Goal: Find specific page/section: Find specific page/section

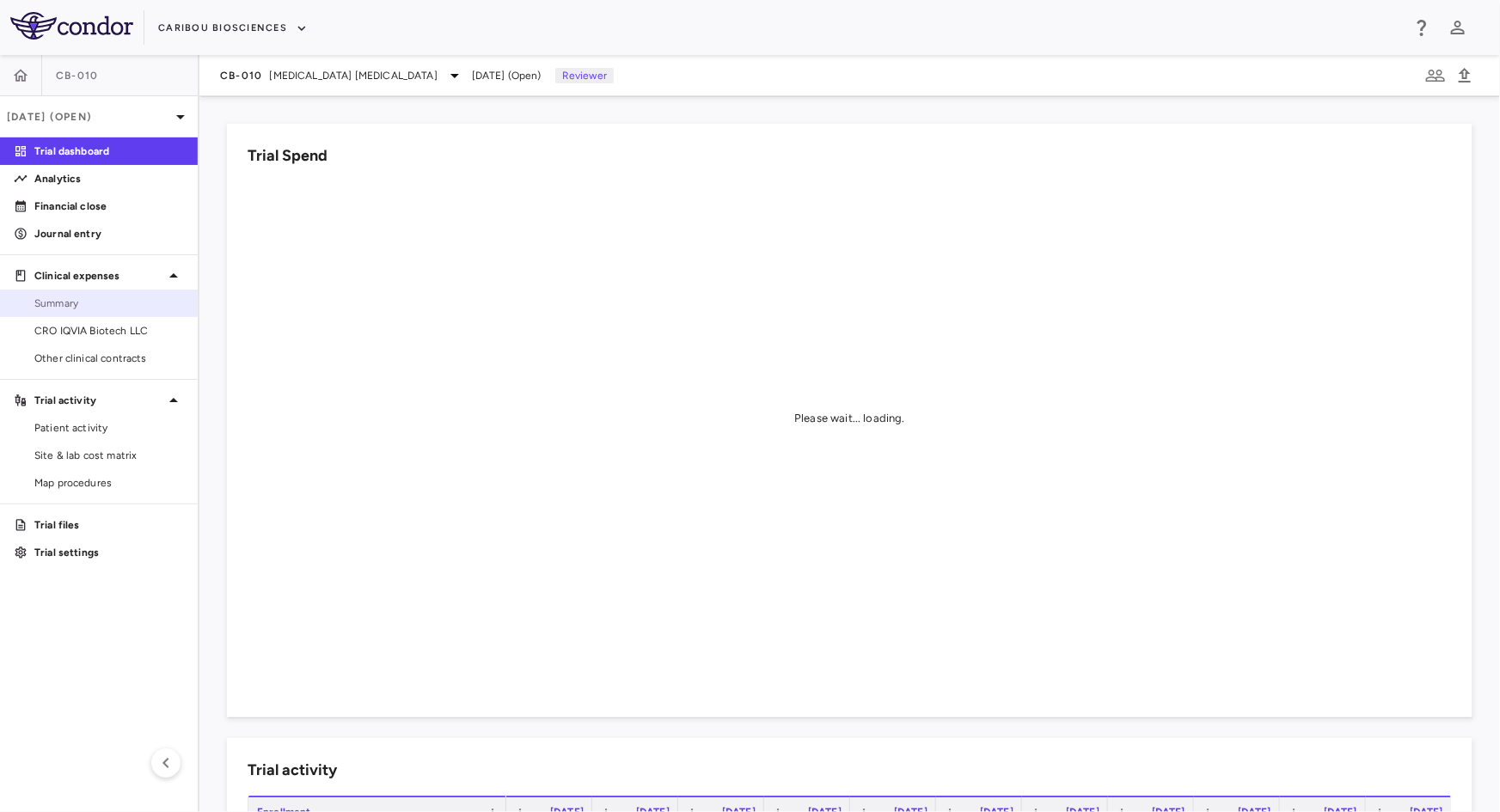
click at [89, 302] on span "Summary" at bounding box center [110, 304] width 150 height 16
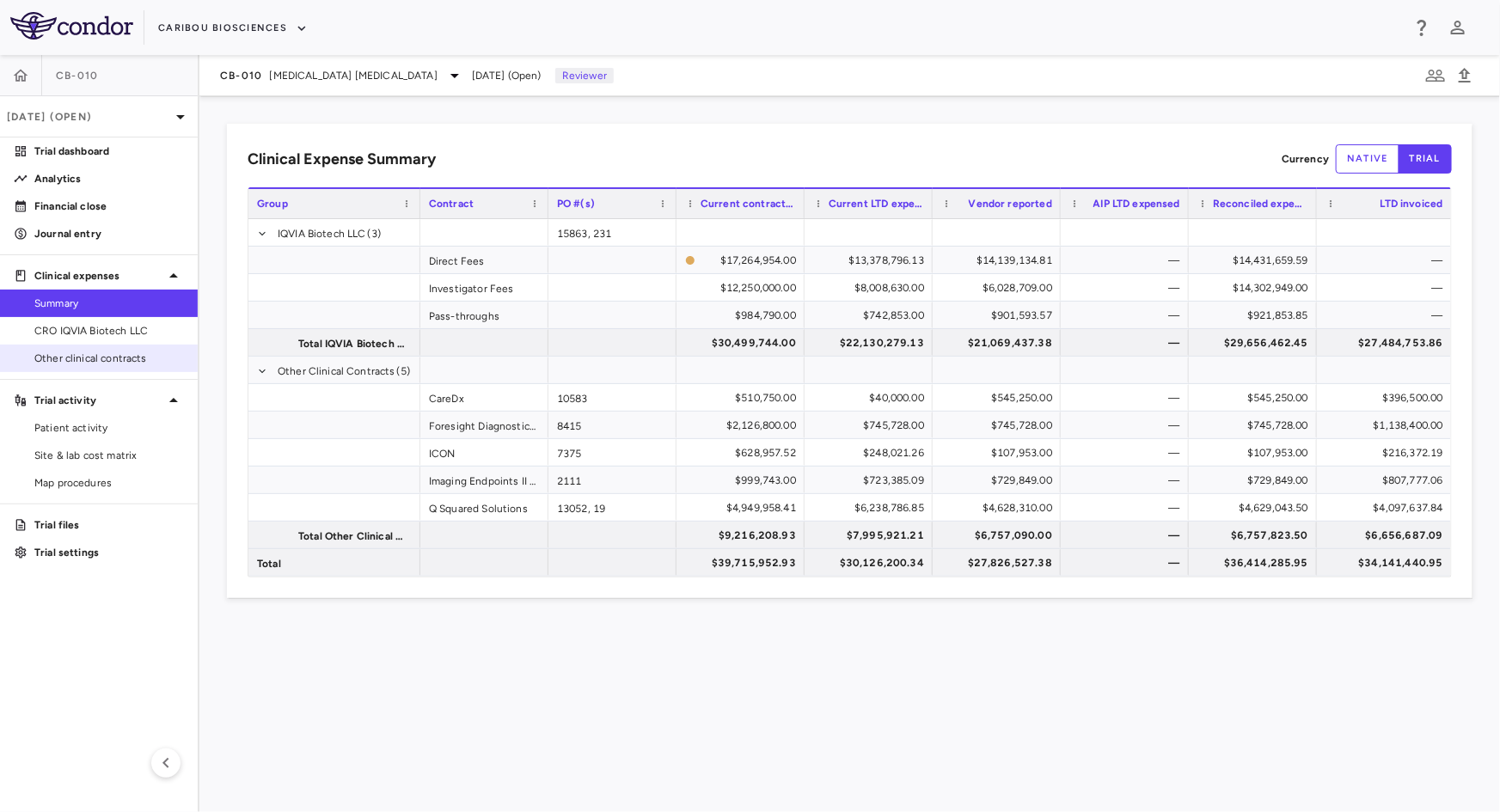
drag, startPoint x: 112, startPoint y: 334, endPoint x: 178, endPoint y: 347, distance: 67.3
click at [112, 335] on span "CRO IQVIA Biotech LLC" at bounding box center [110, 331] width 150 height 16
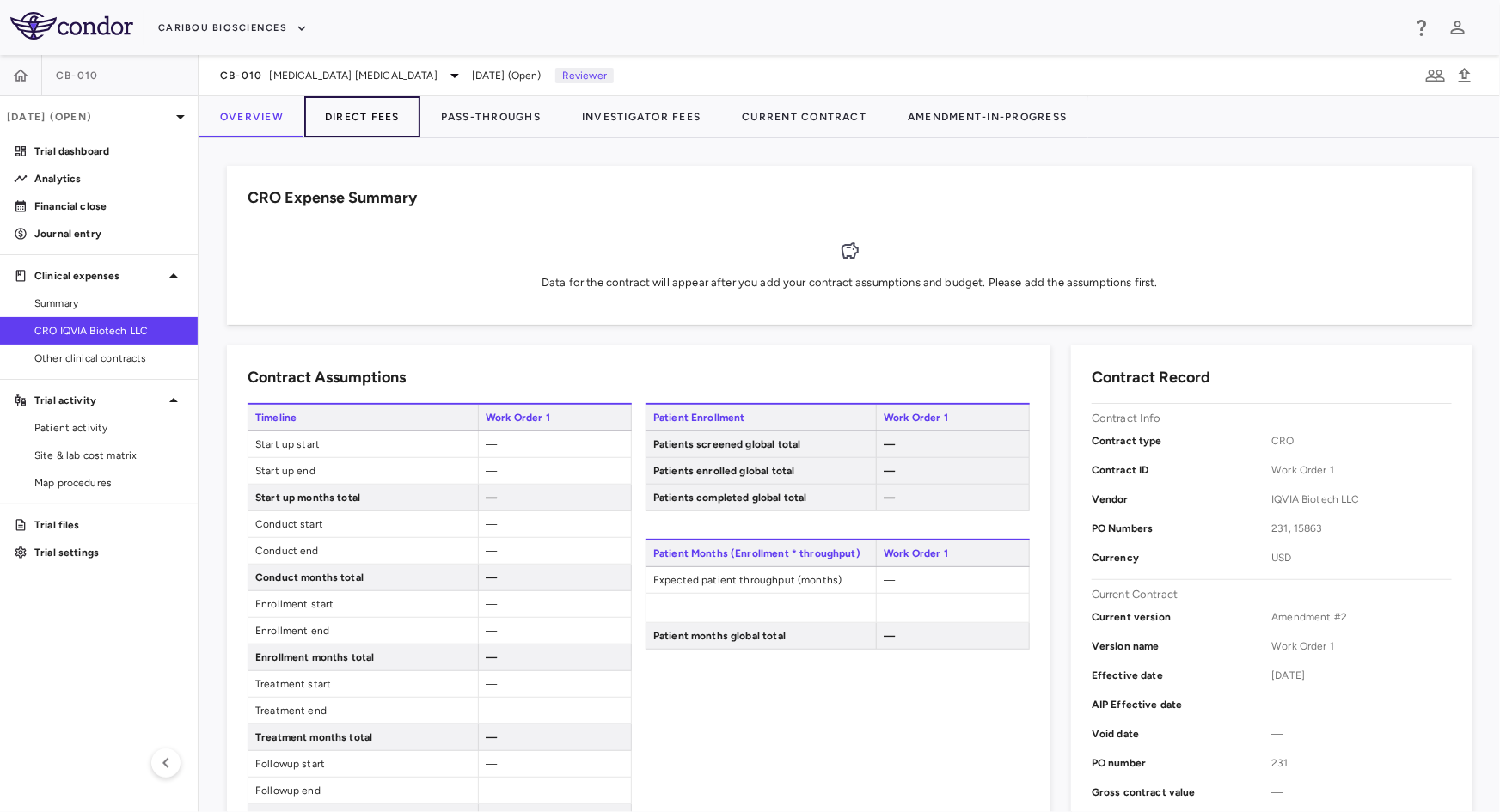
click at [381, 119] on button "Direct Fees" at bounding box center [362, 117] width 116 height 41
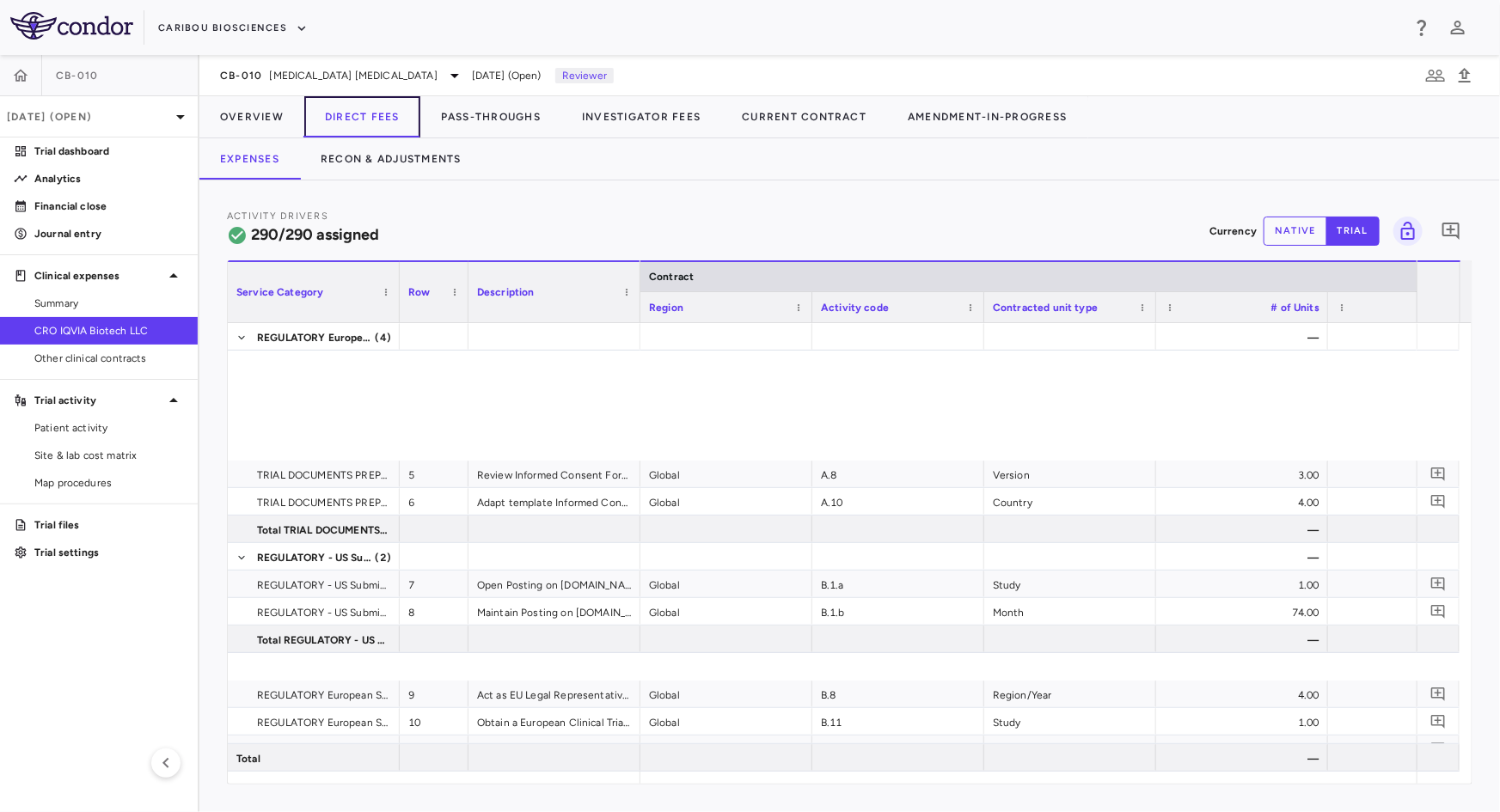
scroll to position [1586, 0]
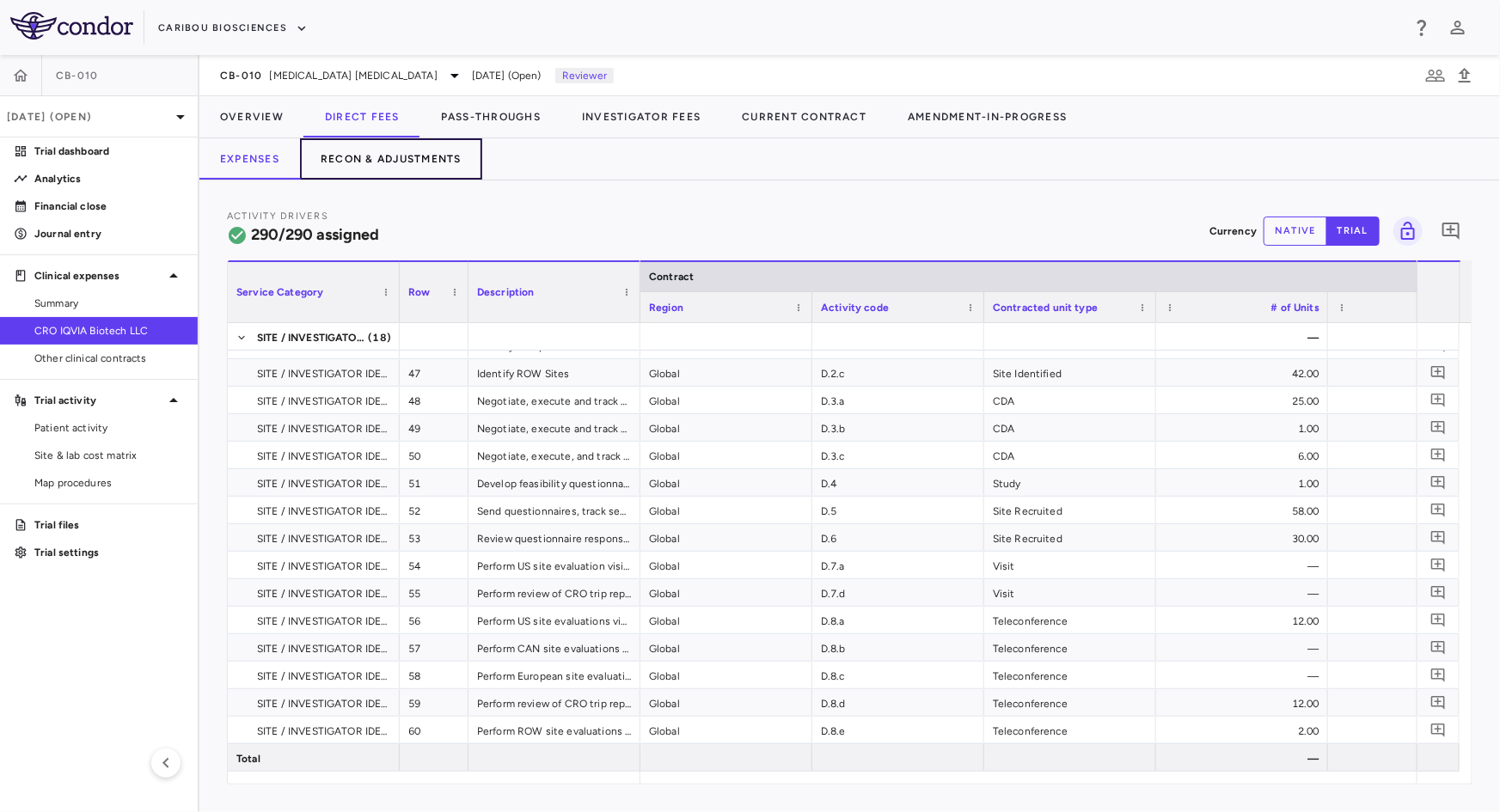
click at [433, 159] on button "Recon & Adjustments" at bounding box center [391, 158] width 182 height 41
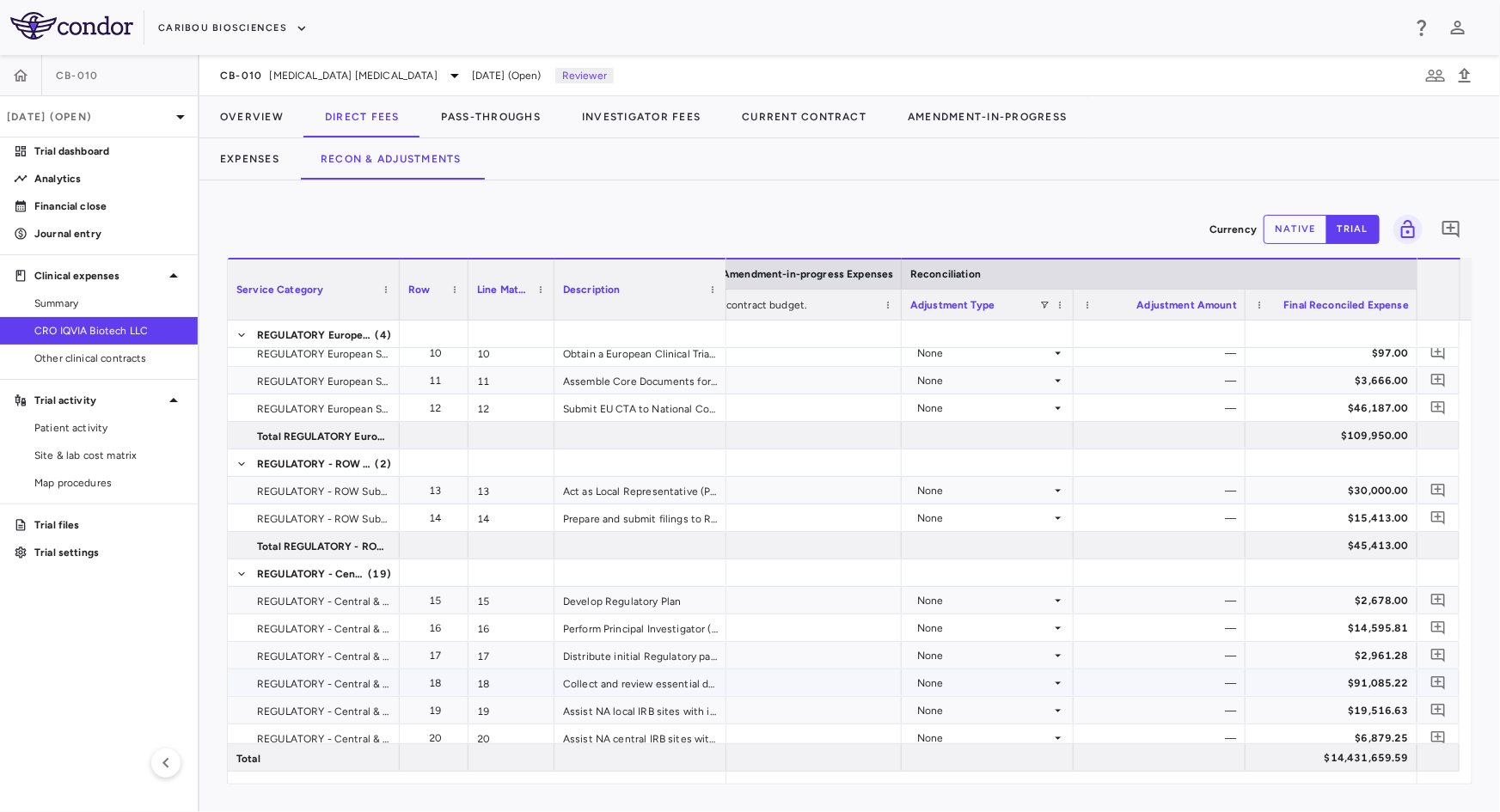
scroll to position [391, 0]
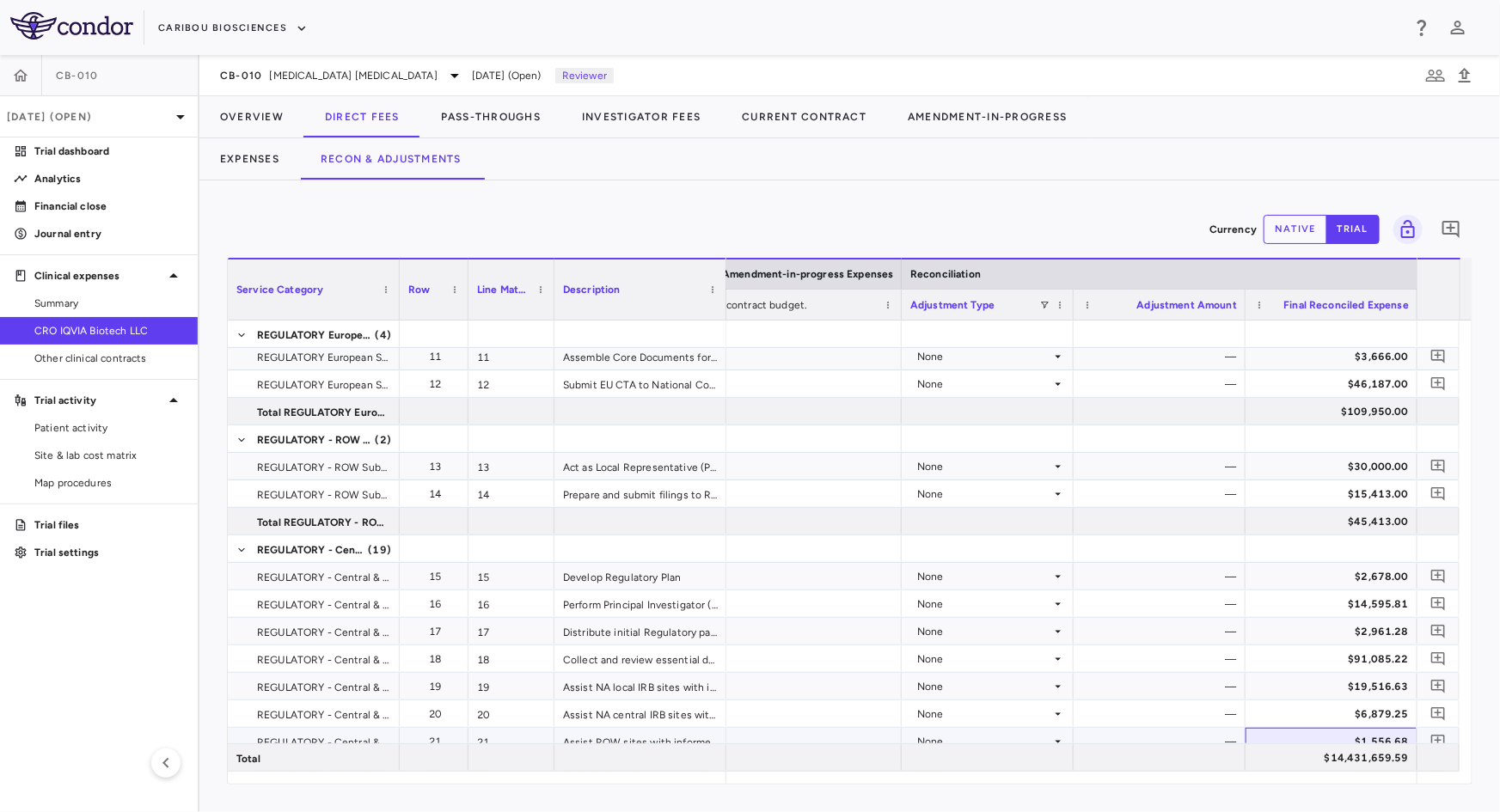
click at [1400, 734] on div "$1,556.68" at bounding box center [1335, 742] width 148 height 28
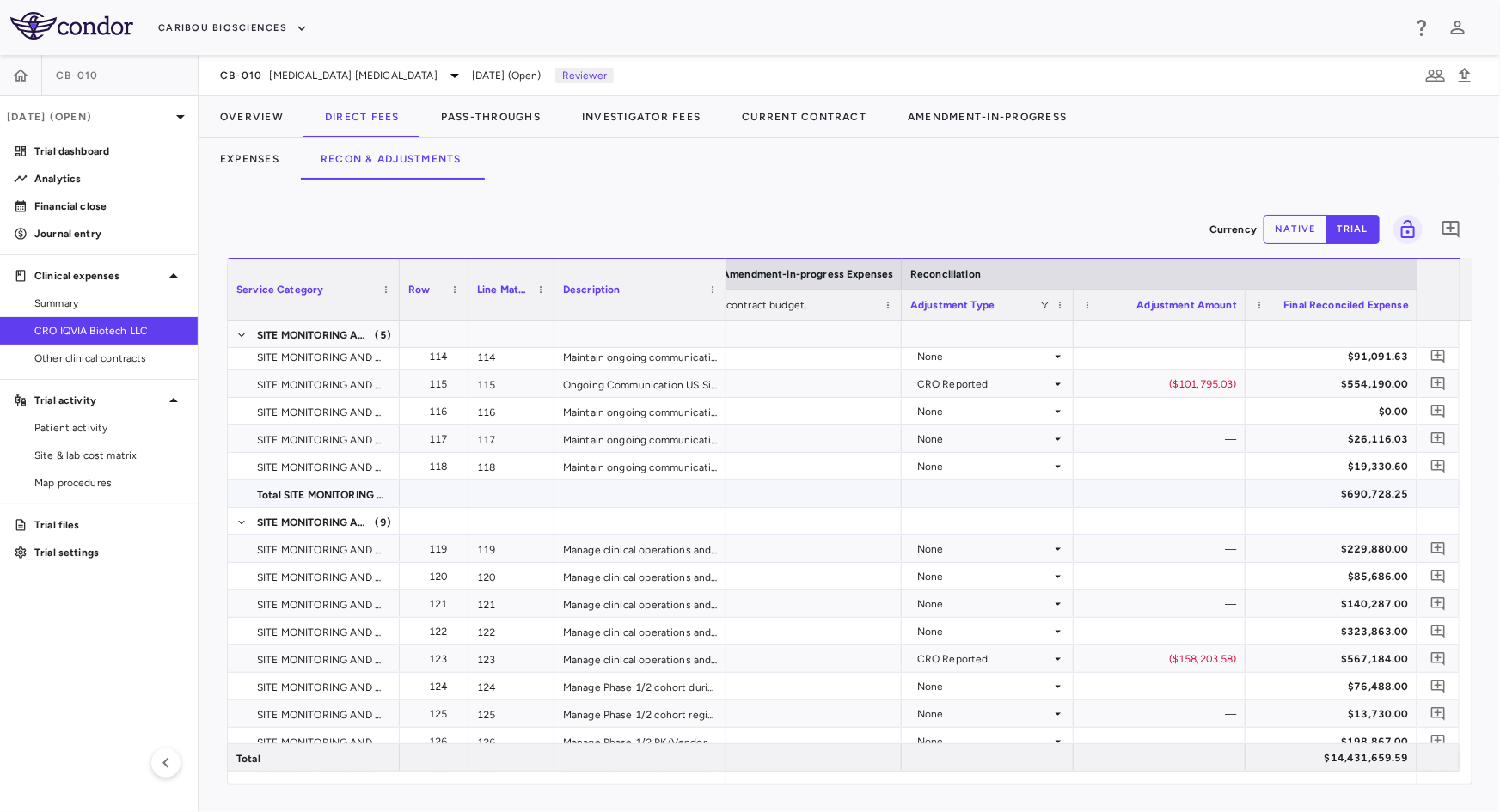
scroll to position [3886, 0]
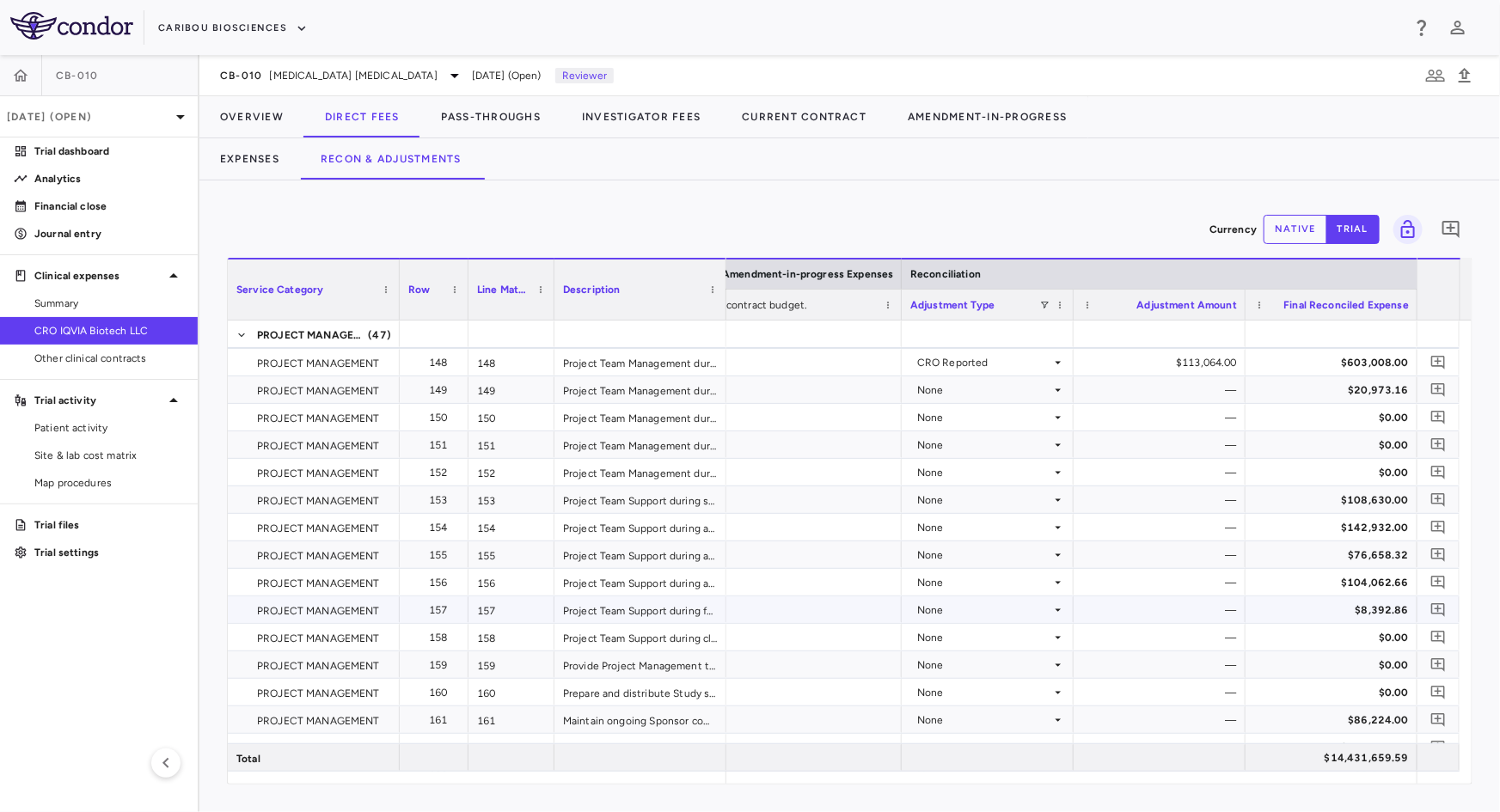
click at [1363, 608] on div "$8,392.86" at bounding box center [1335, 611] width 148 height 28
click at [1332, 671] on div "$1,456.30" at bounding box center [1335, 667] width 148 height 28
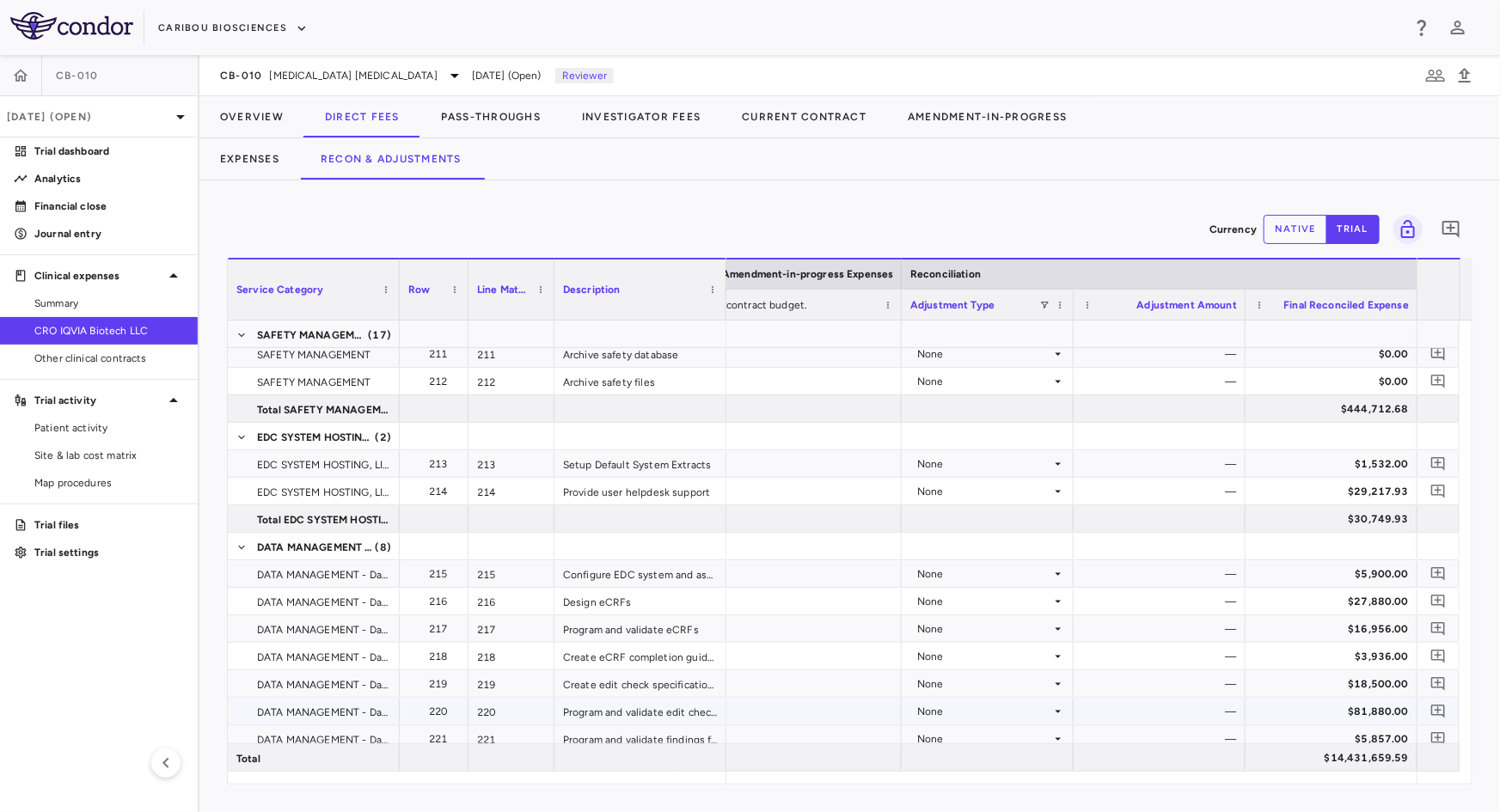
scroll to position [6797, 0]
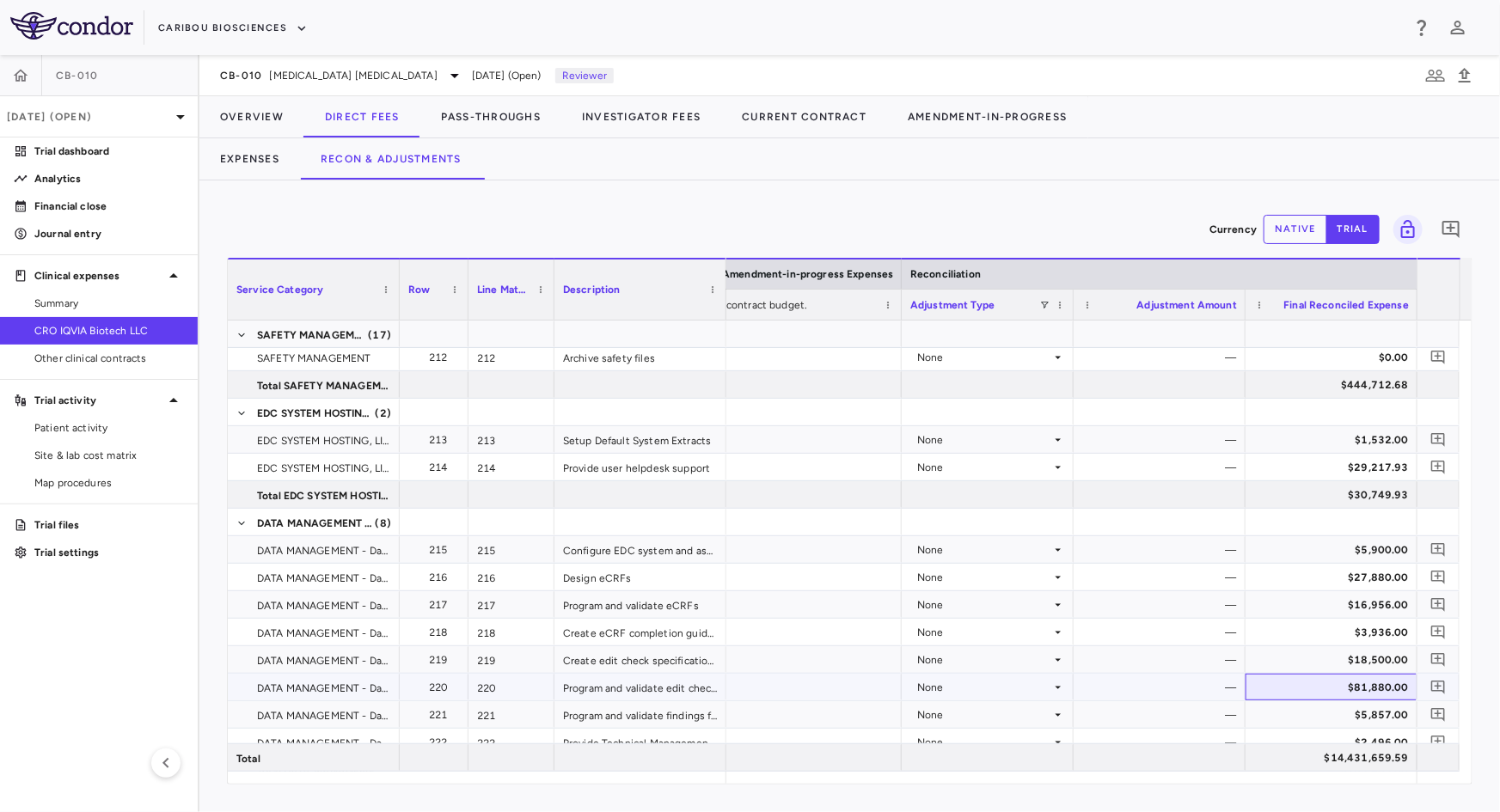
click at [1349, 681] on div "$81,880.00" at bounding box center [1335, 687] width 148 height 28
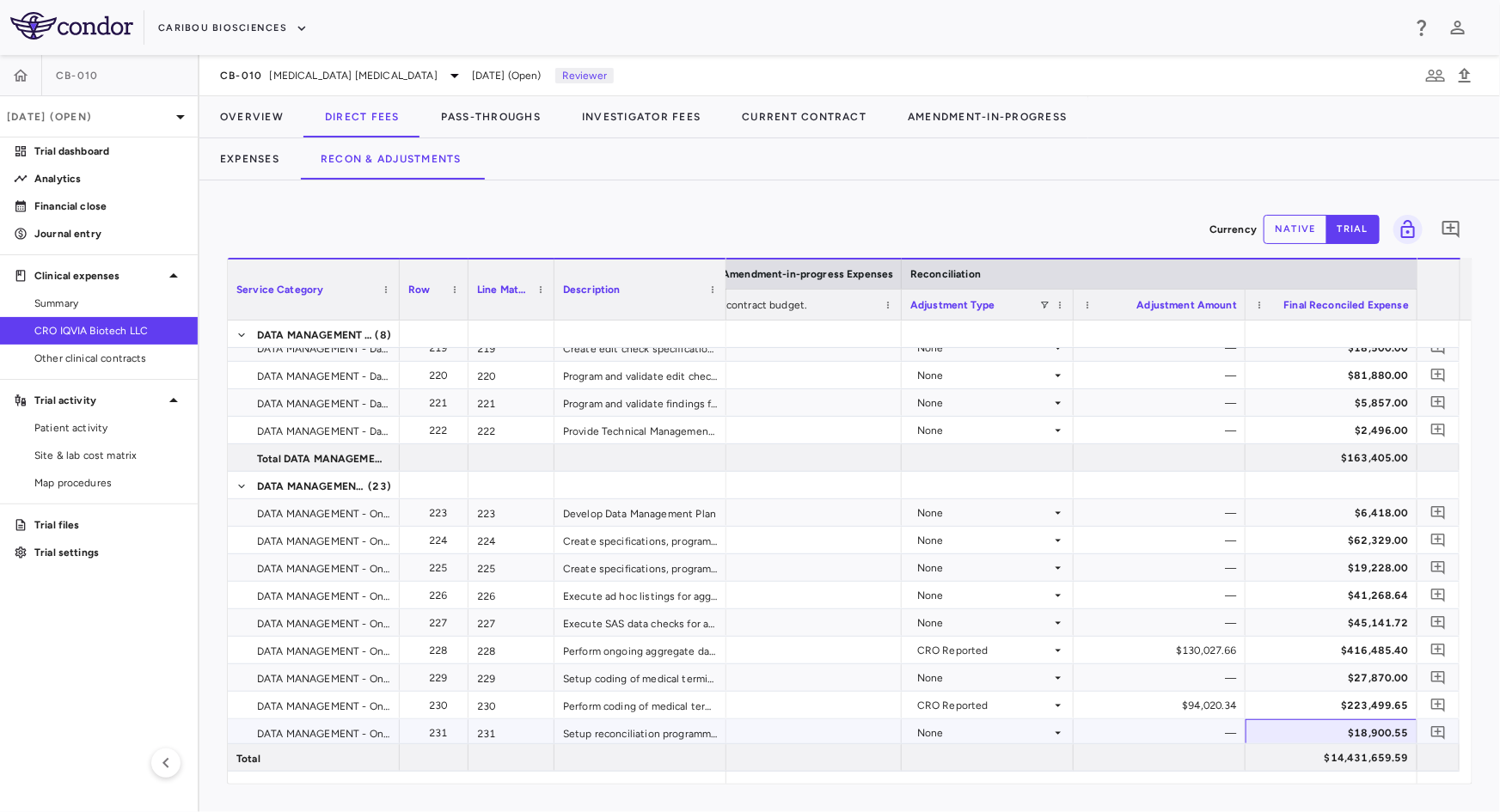
click at [1267, 728] on div "$18,900.55" at bounding box center [1335, 733] width 148 height 28
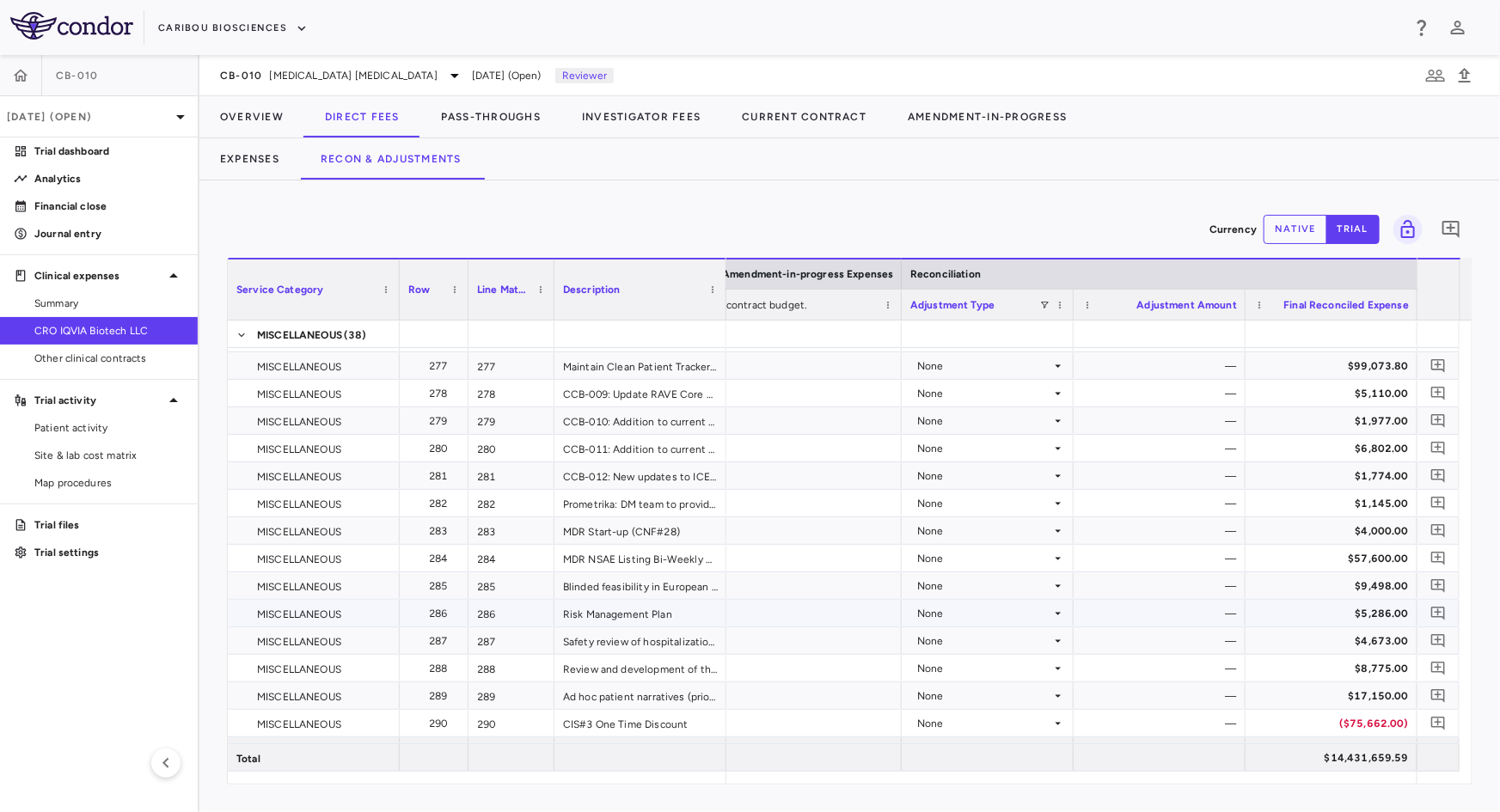
scroll to position [9010, 0]
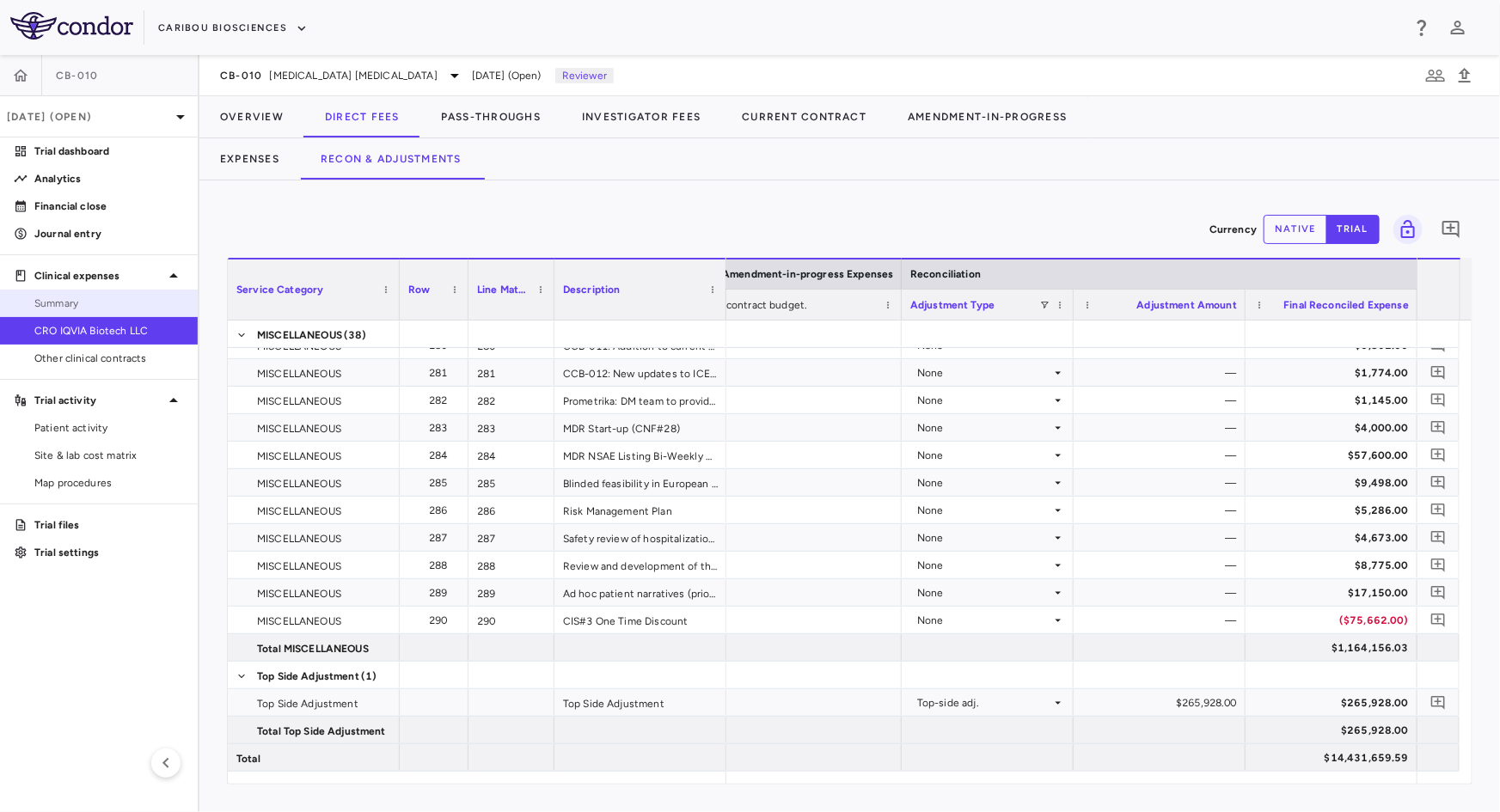
click at [97, 307] on span "Summary" at bounding box center [110, 304] width 150 height 16
